Goal: Check status: Check status

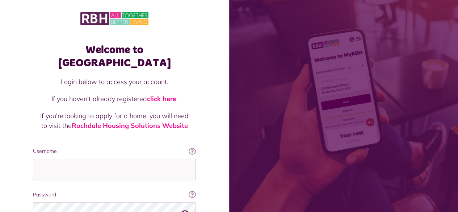
scroll to position [66, 0]
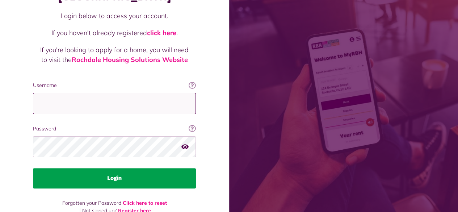
type input "**********"
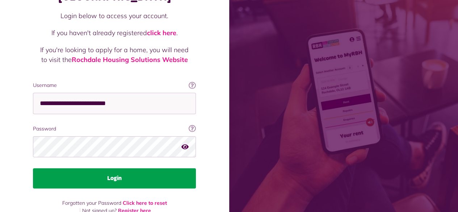
click at [127, 168] on button "Login" at bounding box center [114, 178] width 163 height 20
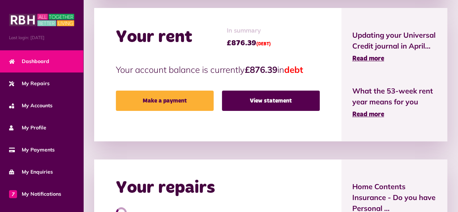
scroll to position [173, 0]
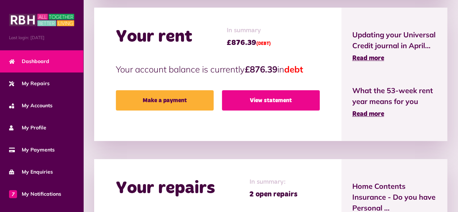
click at [266, 103] on link "View statement" at bounding box center [271, 100] width 98 height 20
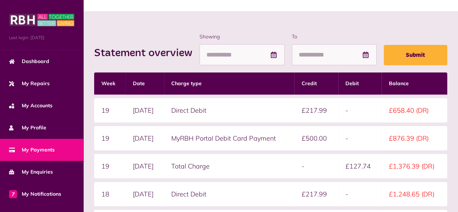
scroll to position [76, 0]
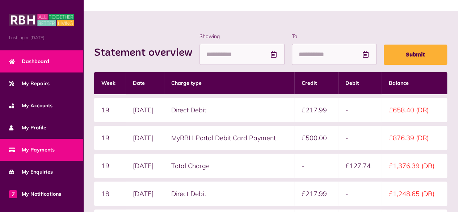
click at [34, 65] on link "Dashboard" at bounding box center [41, 61] width 83 height 22
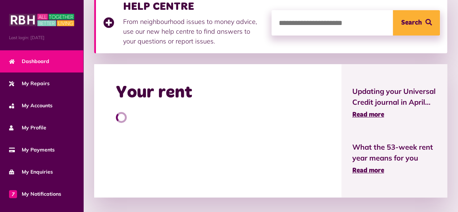
scroll to position [119, 0]
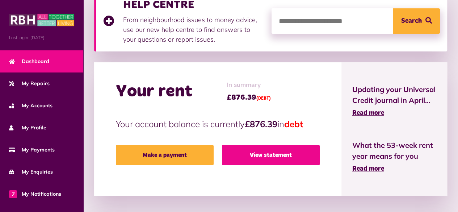
click at [263, 154] on link "View statement" at bounding box center [271, 155] width 98 height 20
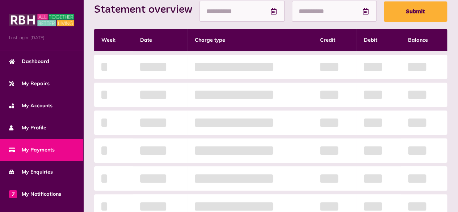
scroll to position [121, 0]
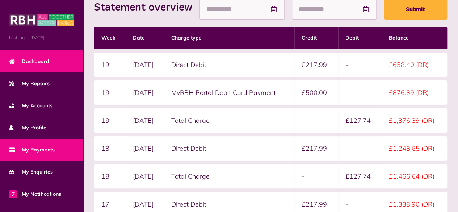
click at [30, 69] on link "Dashboard" at bounding box center [41, 61] width 83 height 22
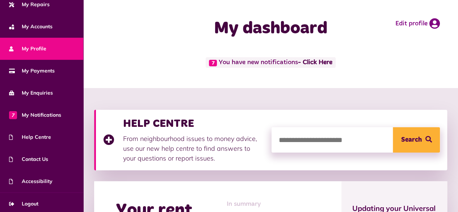
scroll to position [80, 0]
